Goal: Information Seeking & Learning: Learn about a topic

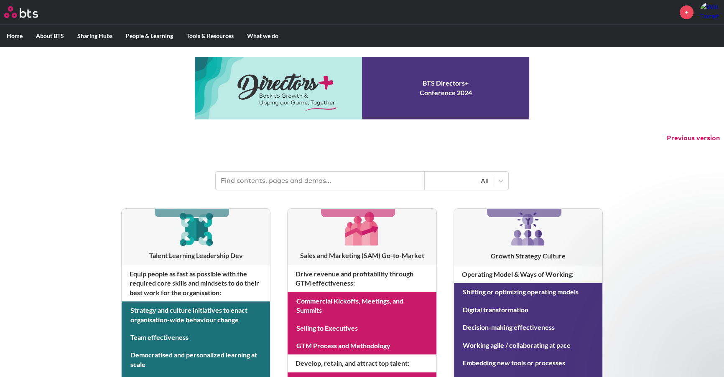
click at [330, 182] on input "text" at bounding box center [320, 181] width 209 height 18
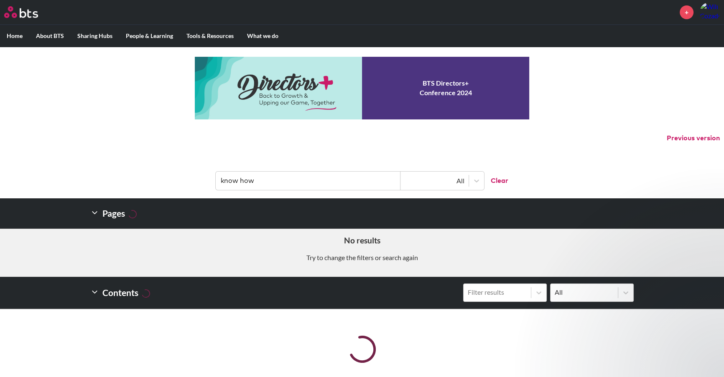
type input "know how"
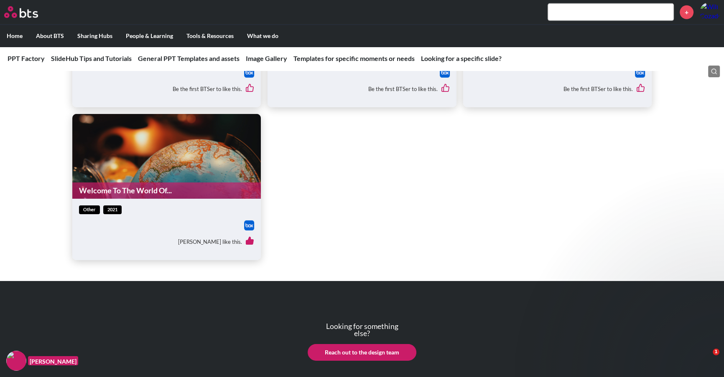
scroll to position [3374, 0]
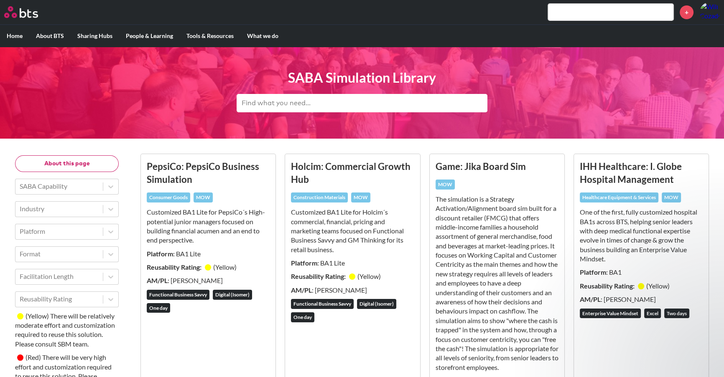
click at [330, 104] on input "text" at bounding box center [361, 103] width 251 height 18
type input "cash flow"
